Goal: Browse casually

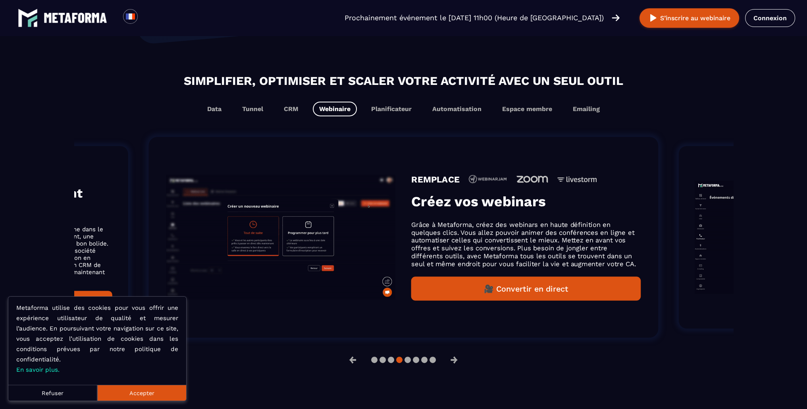
scroll to position [487, 0]
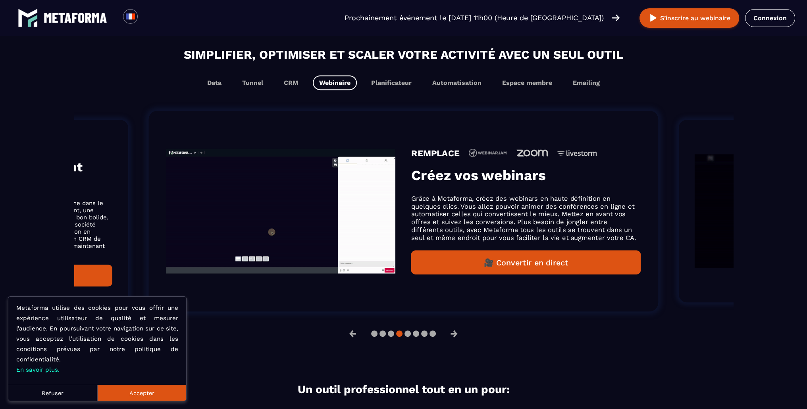
click at [133, 395] on button "Accepter" at bounding box center [141, 393] width 89 height 16
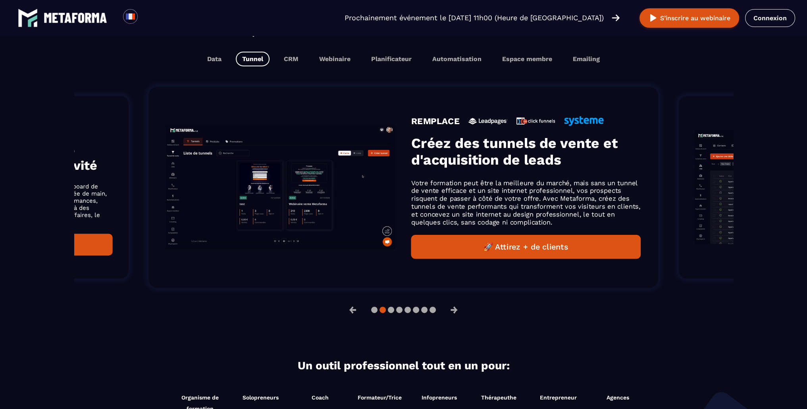
scroll to position [517, 0]
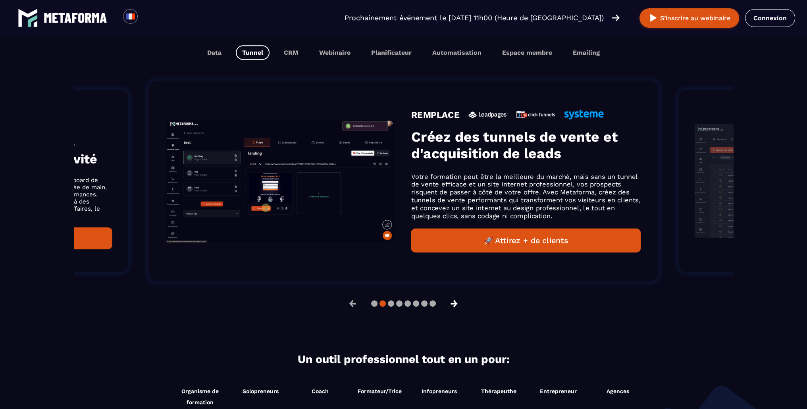
click at [454, 305] on button "→" at bounding box center [454, 303] width 21 height 19
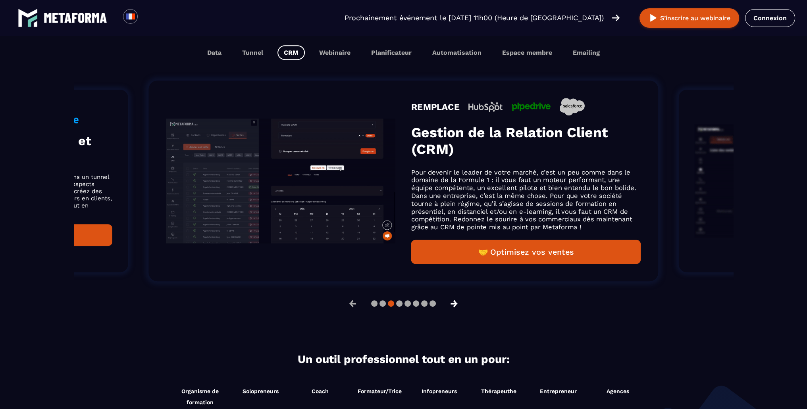
click at [454, 304] on button "→" at bounding box center [454, 303] width 21 height 19
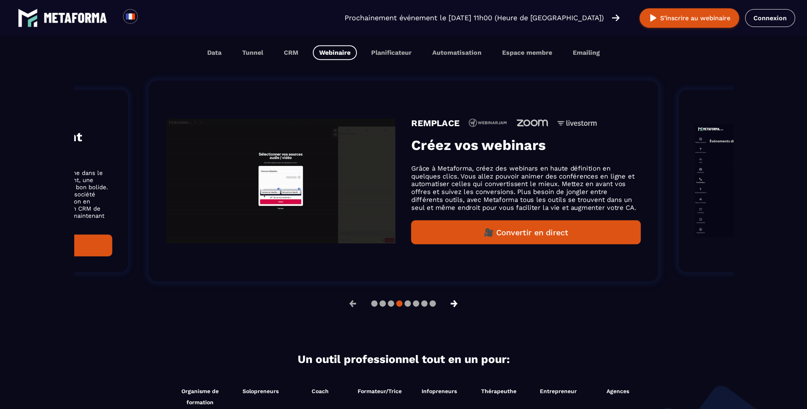
scroll to position [530, 0]
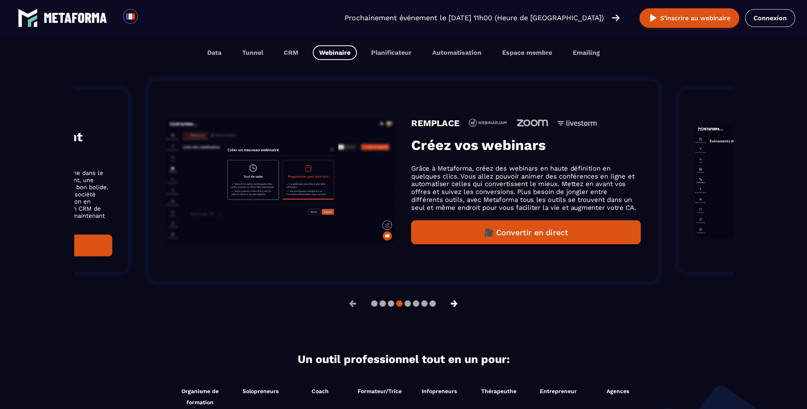
click at [454, 304] on button "→" at bounding box center [454, 303] width 21 height 19
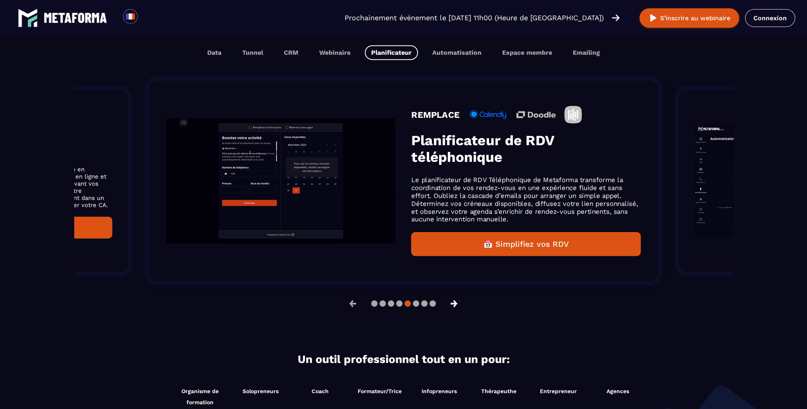
scroll to position [517, 0]
click at [454, 304] on button "→" at bounding box center [454, 303] width 21 height 19
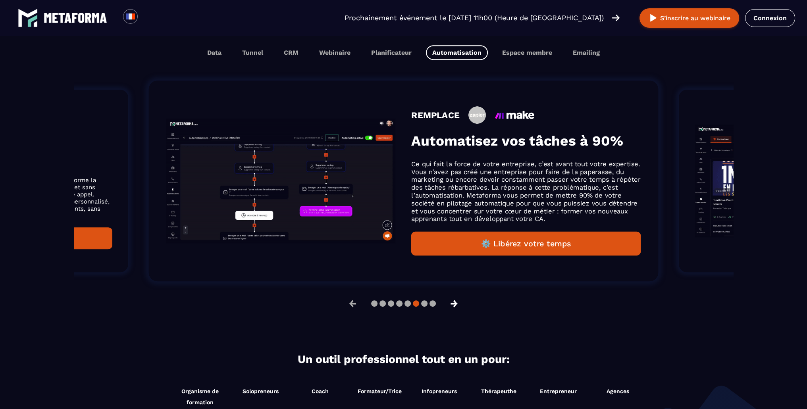
click at [454, 304] on button "→" at bounding box center [454, 303] width 21 height 19
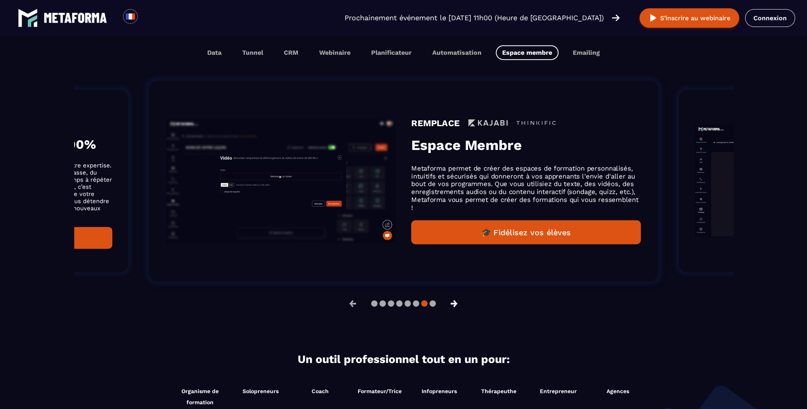
click at [454, 304] on button "→" at bounding box center [454, 303] width 21 height 19
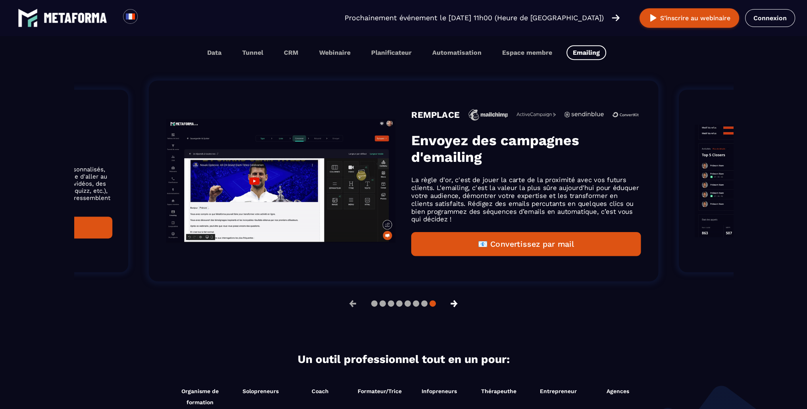
click at [454, 304] on button "→" at bounding box center [454, 303] width 21 height 19
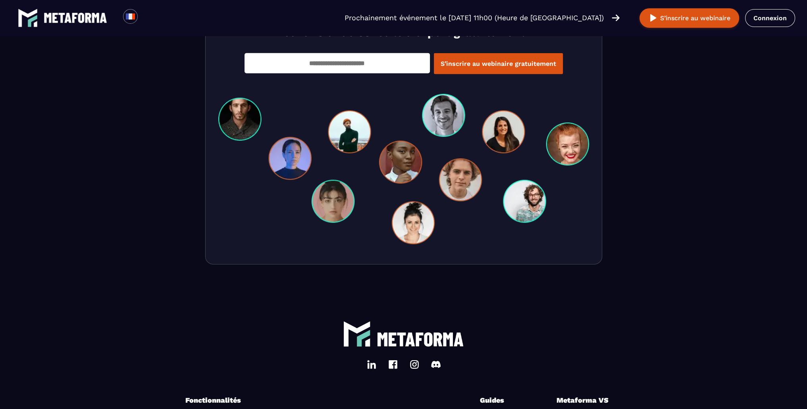
scroll to position [0, 0]
